Goal: Navigation & Orientation: Find specific page/section

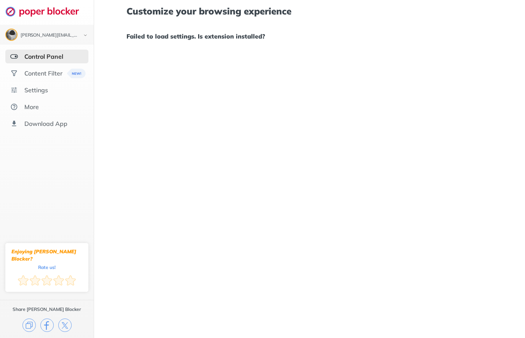
click at [175, 71] on div "Customize your browsing experience Failed to load settings. Is extension instal…" at bounding box center [309, 169] width 431 height 338
click at [60, 124] on div "Download App" at bounding box center [45, 124] width 43 height 8
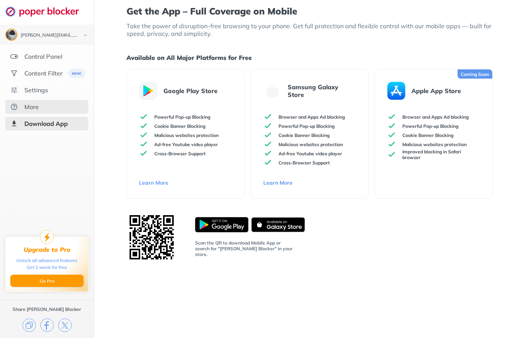
click at [51, 109] on div "More" at bounding box center [46, 107] width 83 height 14
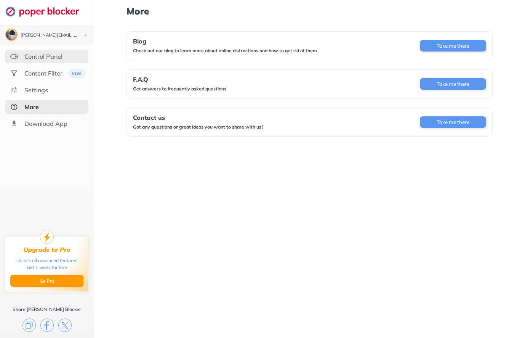
click at [53, 57] on div "Control Panel" at bounding box center [43, 57] width 38 height 8
